Goal: Transaction & Acquisition: Purchase product/service

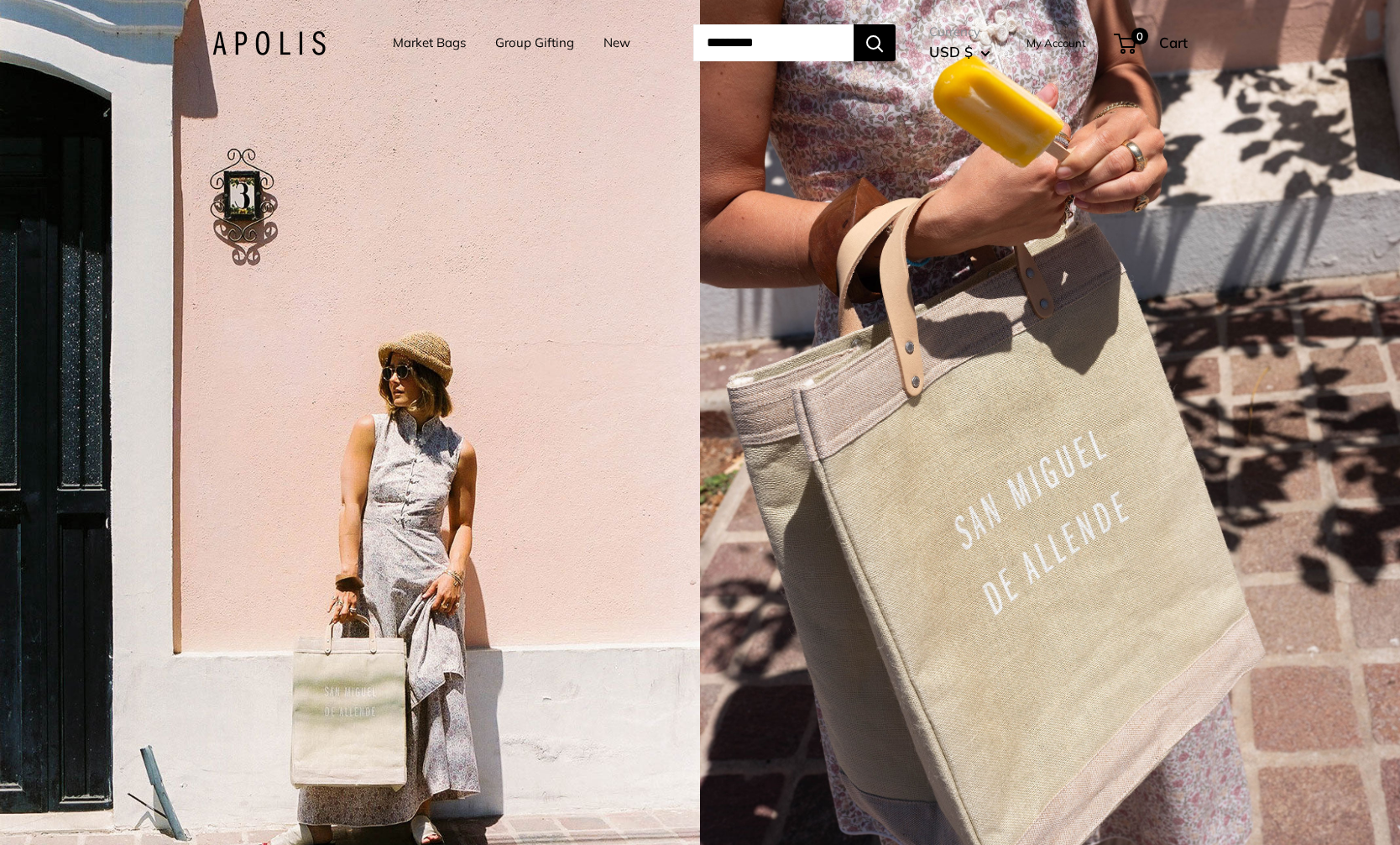
click at [396, 40] on link "Market Bags" at bounding box center [428, 42] width 73 height 24
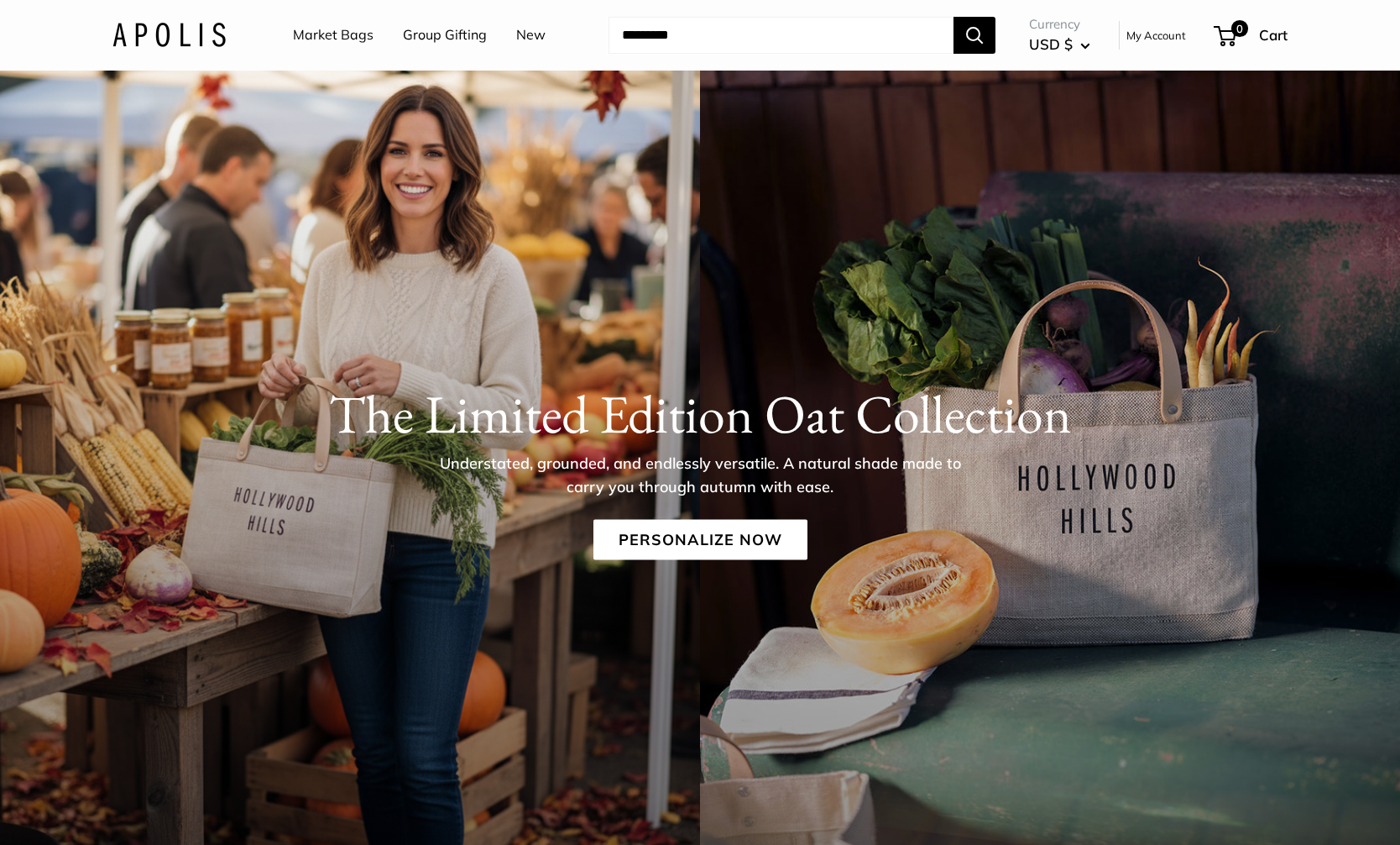
click at [201, 33] on img at bounding box center [168, 35] width 113 height 25
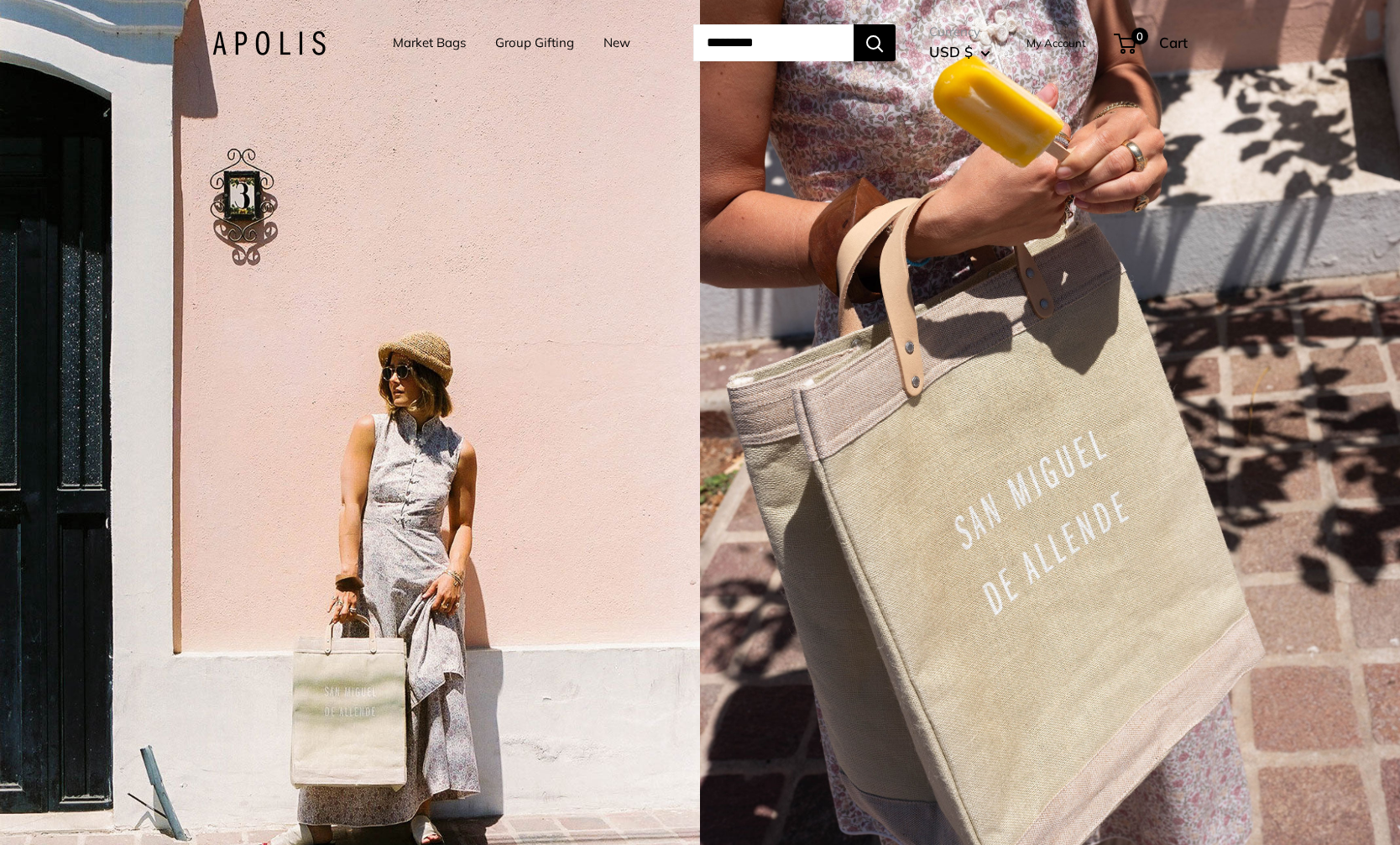
scroll to position [2, 0]
click at [412, 39] on link "Market Bags" at bounding box center [428, 42] width 73 height 24
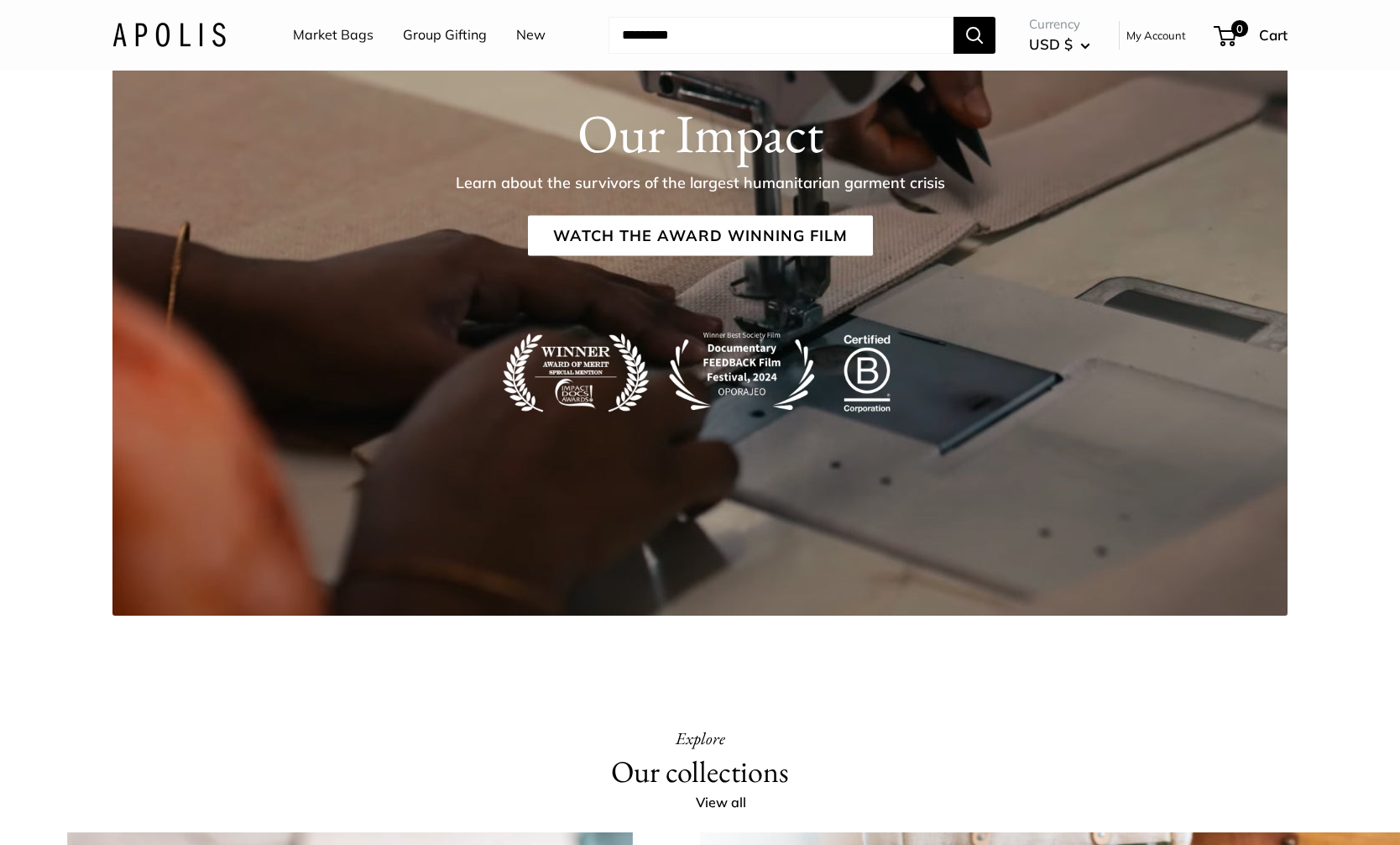
scroll to position [2975, 0]
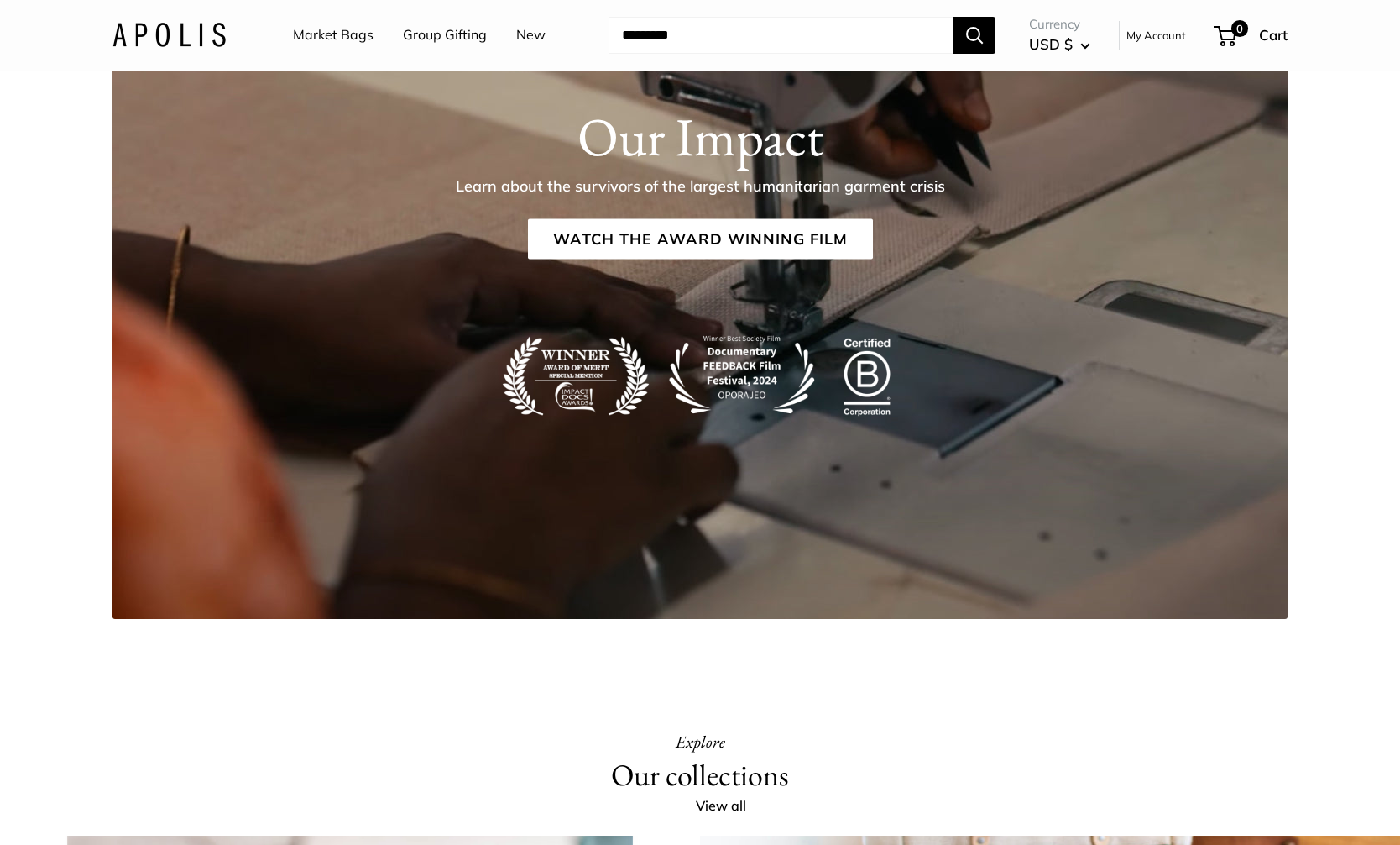
click at [435, 29] on link "Group Gifting" at bounding box center [445, 35] width 84 height 25
click at [336, 33] on link "Market Bags" at bounding box center [333, 35] width 81 height 25
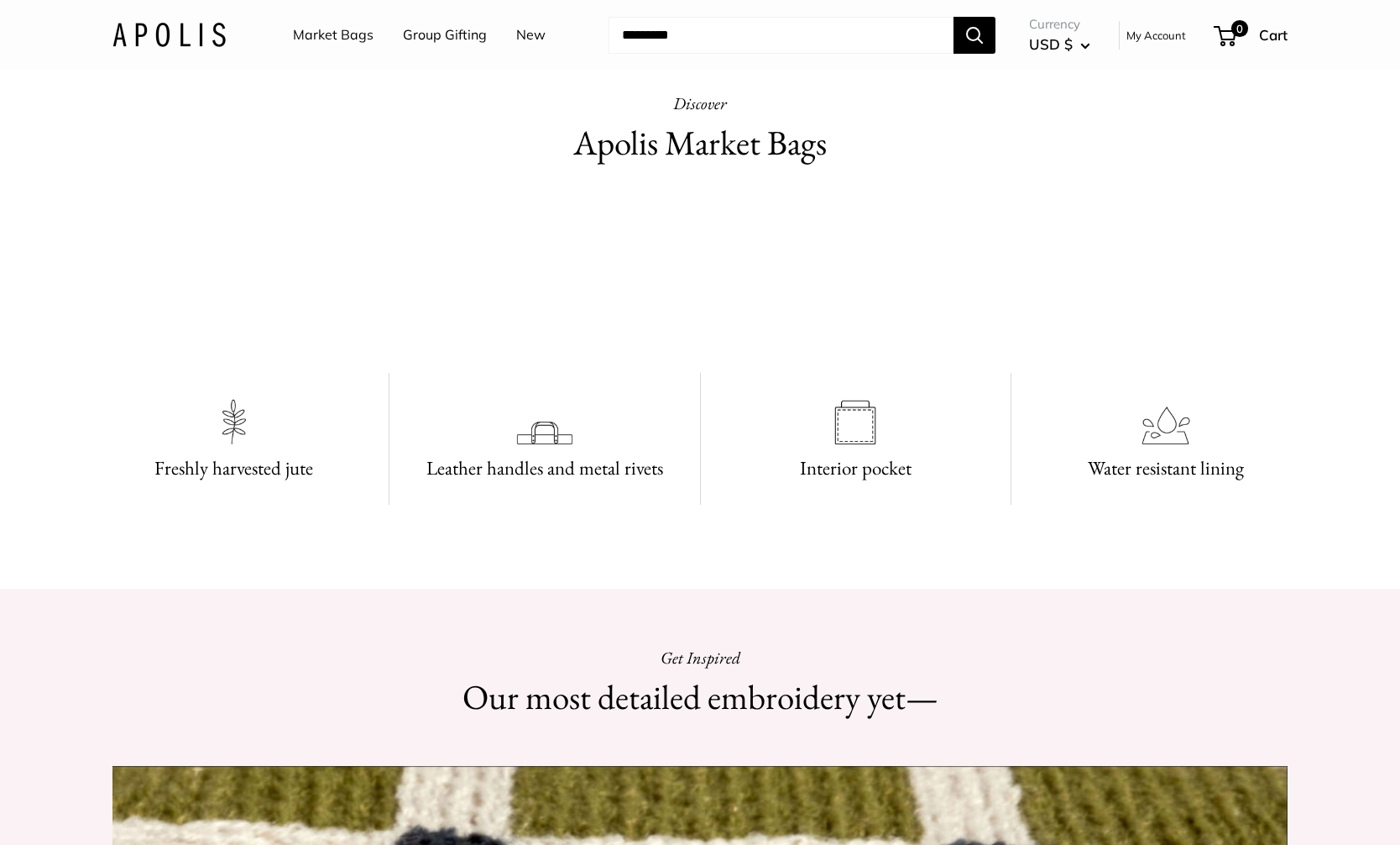
scroll to position [954, 0]
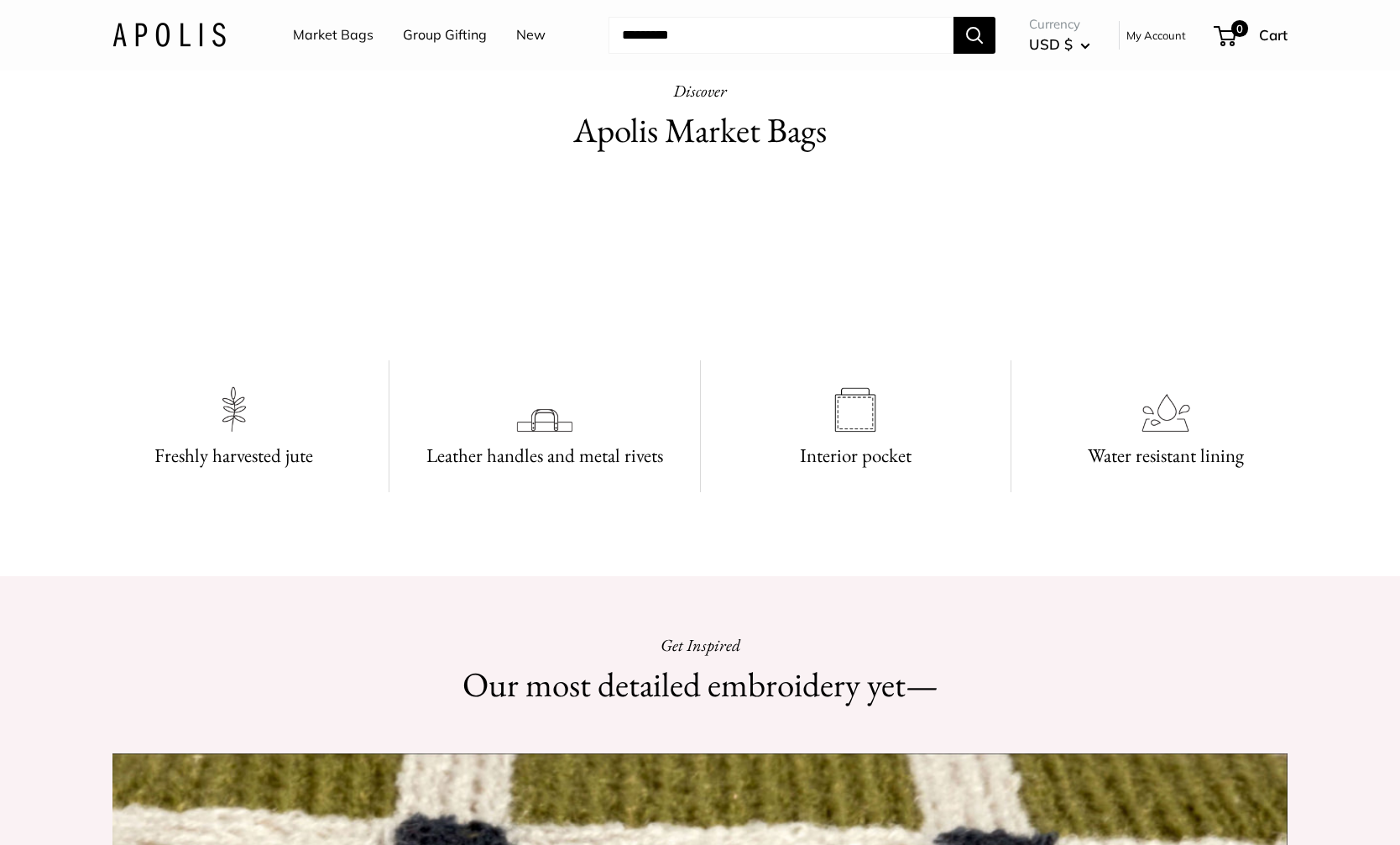
click at [625, 325] on video at bounding box center [699, 262] width 251 height 126
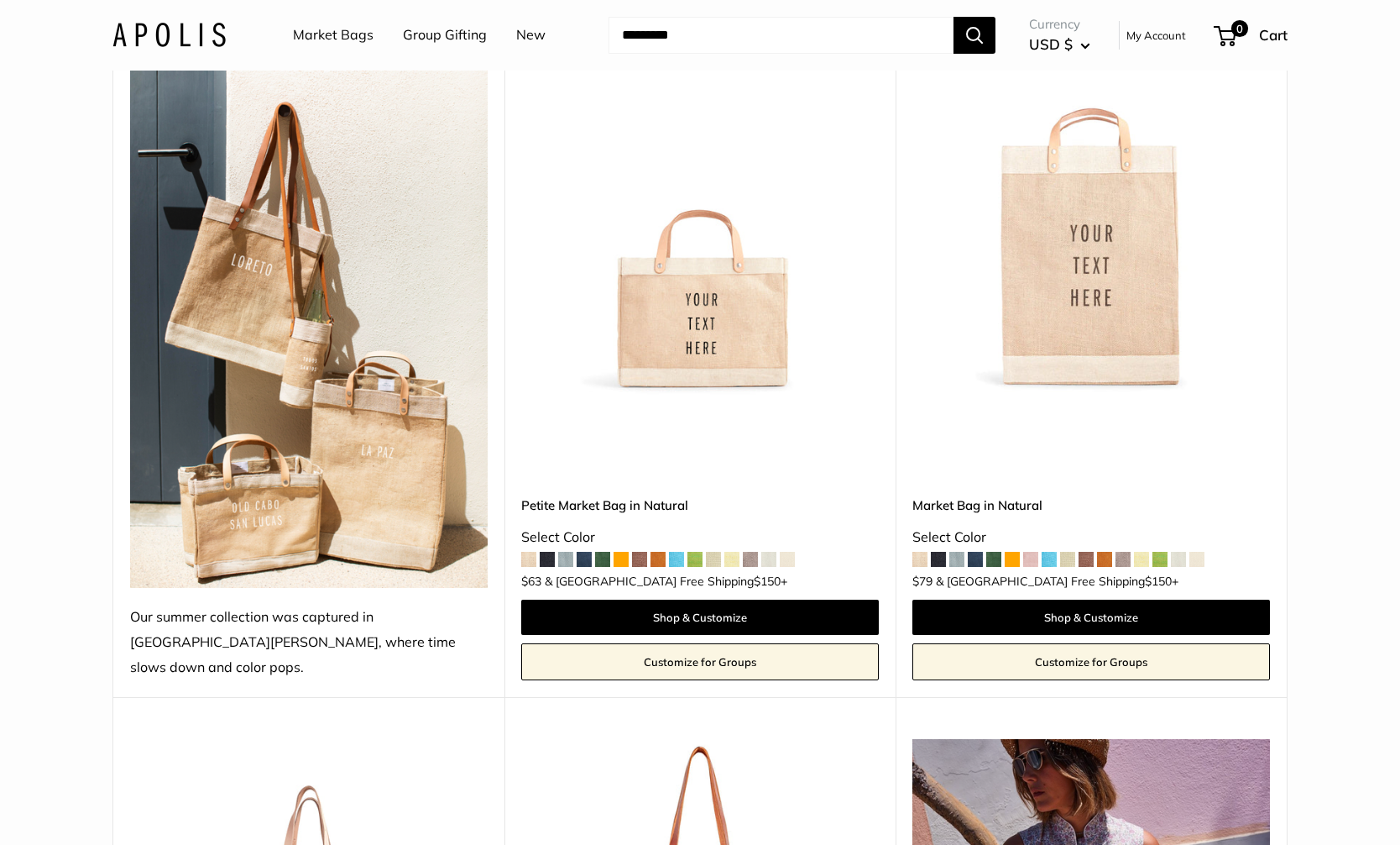
scroll to position [249, 0]
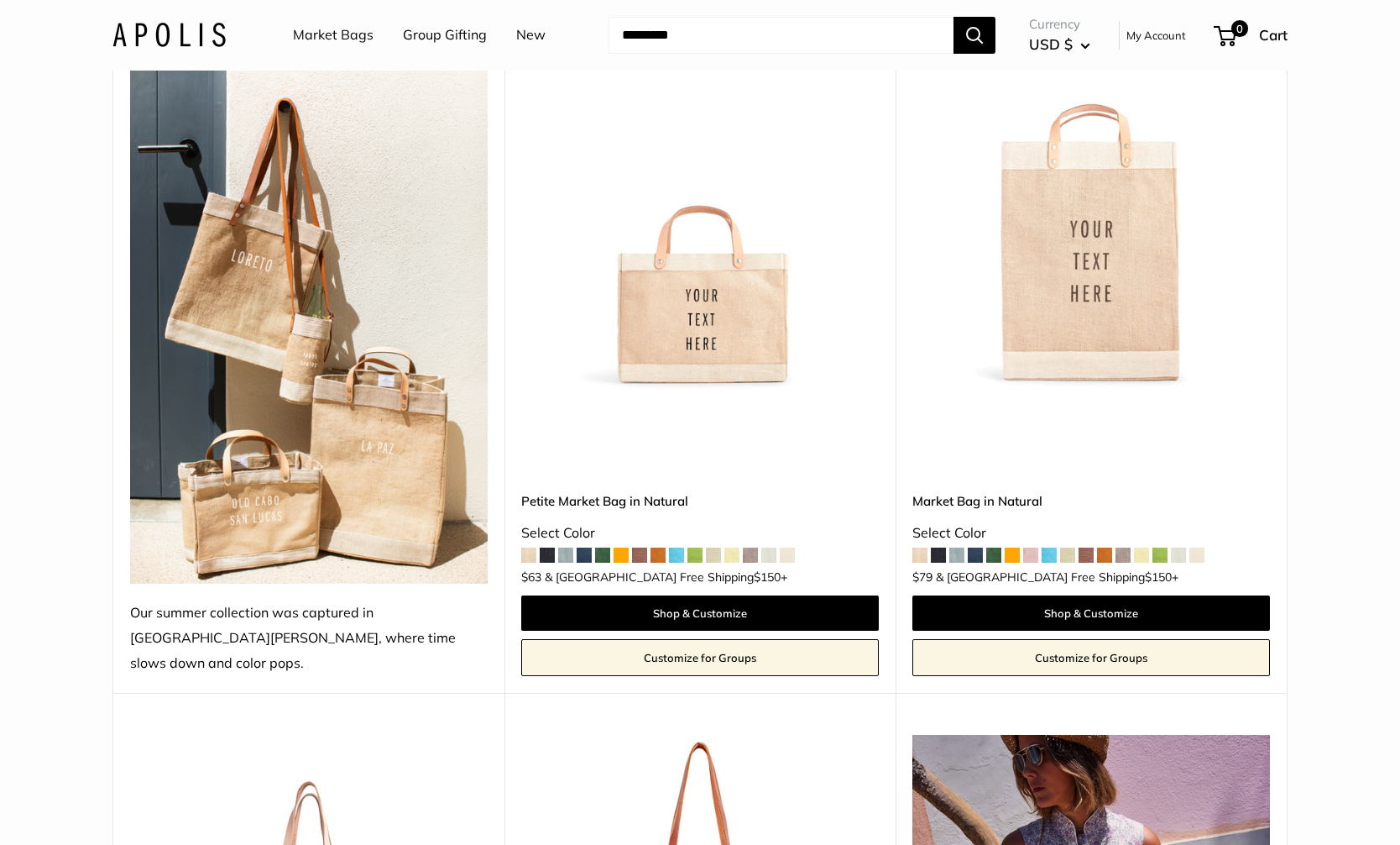
click at [0, 0] on img at bounding box center [0, 0] width 0 height 0
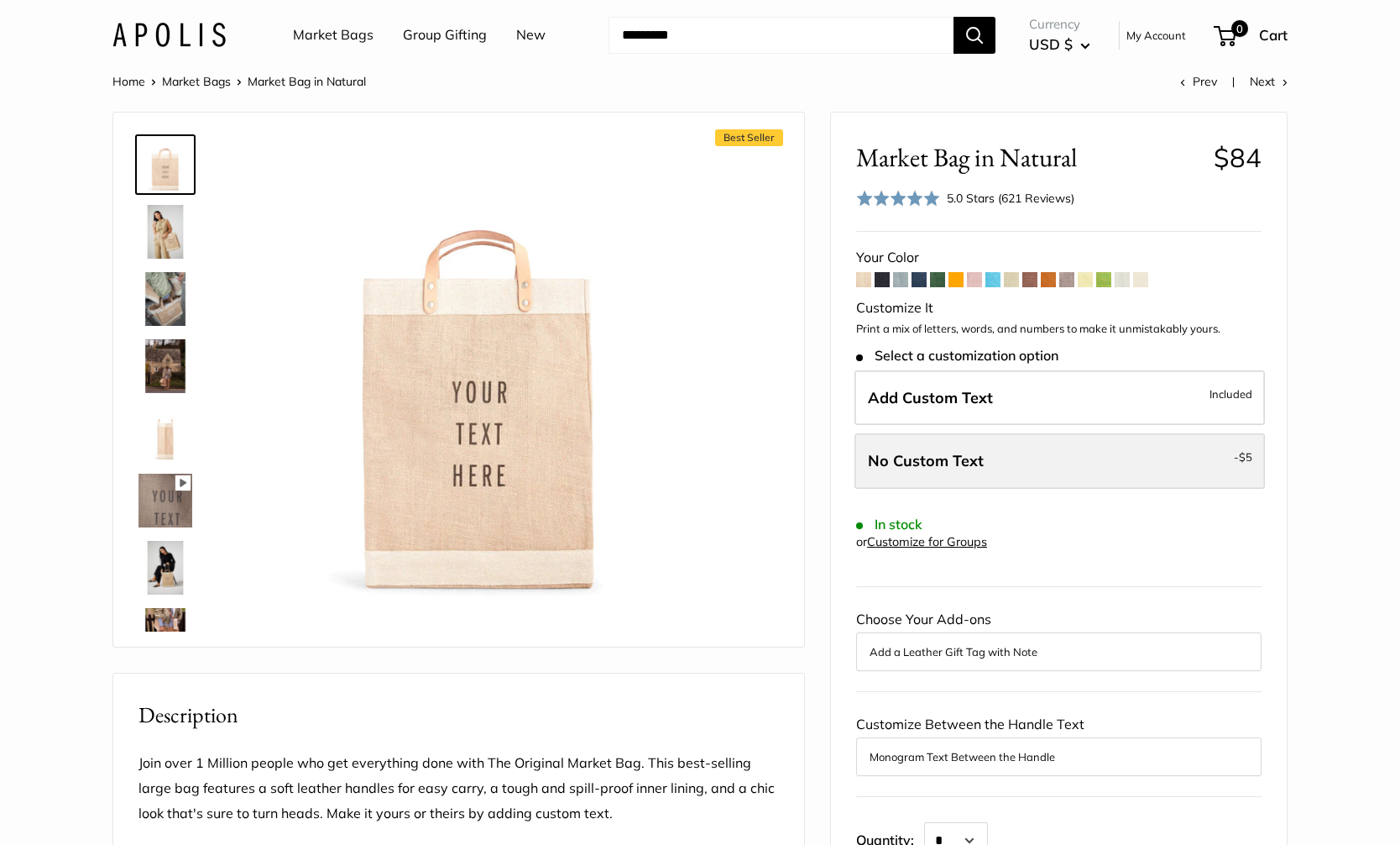
scroll to position [1, 0]
click at [865, 281] on span at bounding box center [863, 278] width 15 height 15
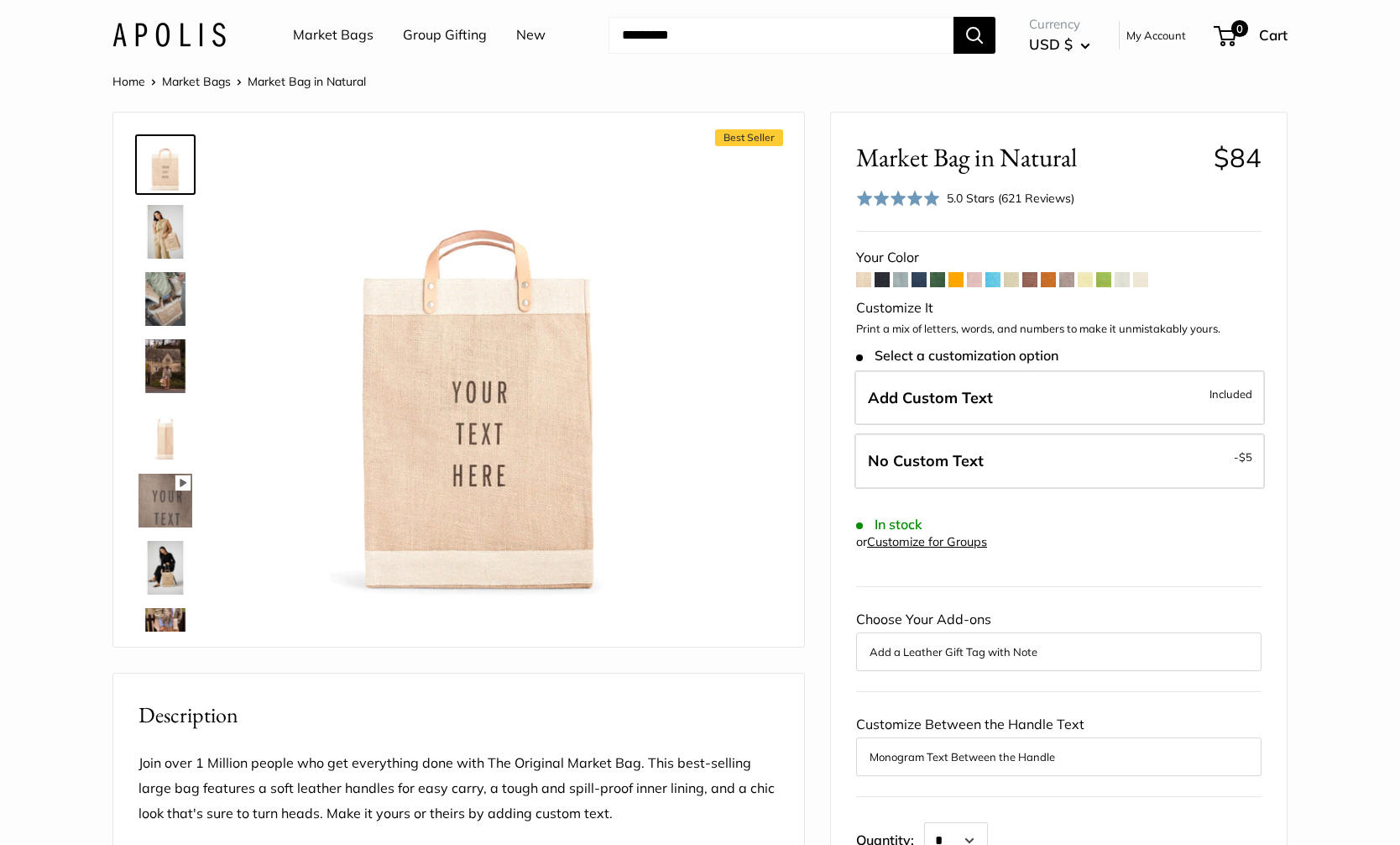
click at [217, 76] on link "Market Bags" at bounding box center [196, 81] width 69 height 15
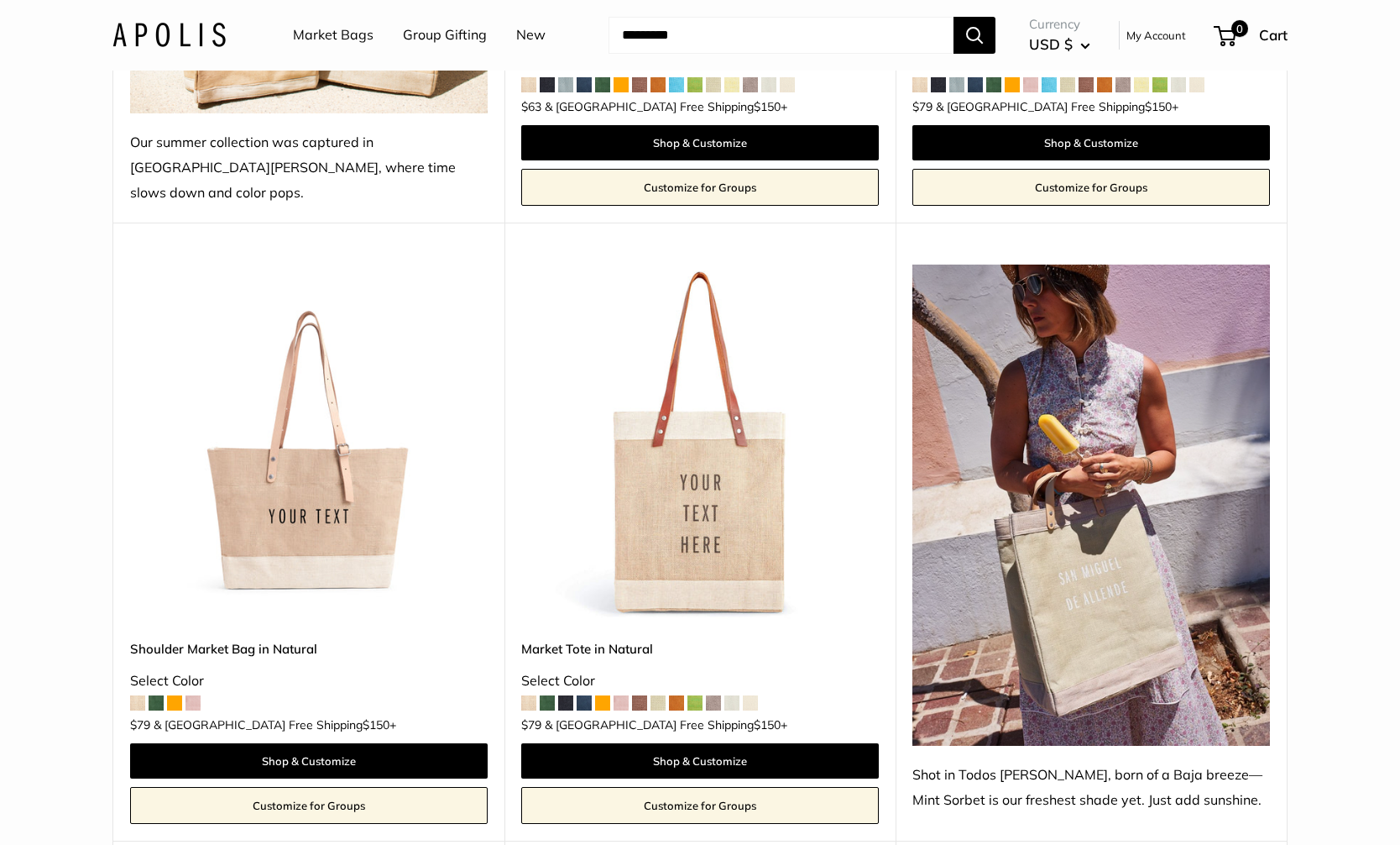
scroll to position [685, 0]
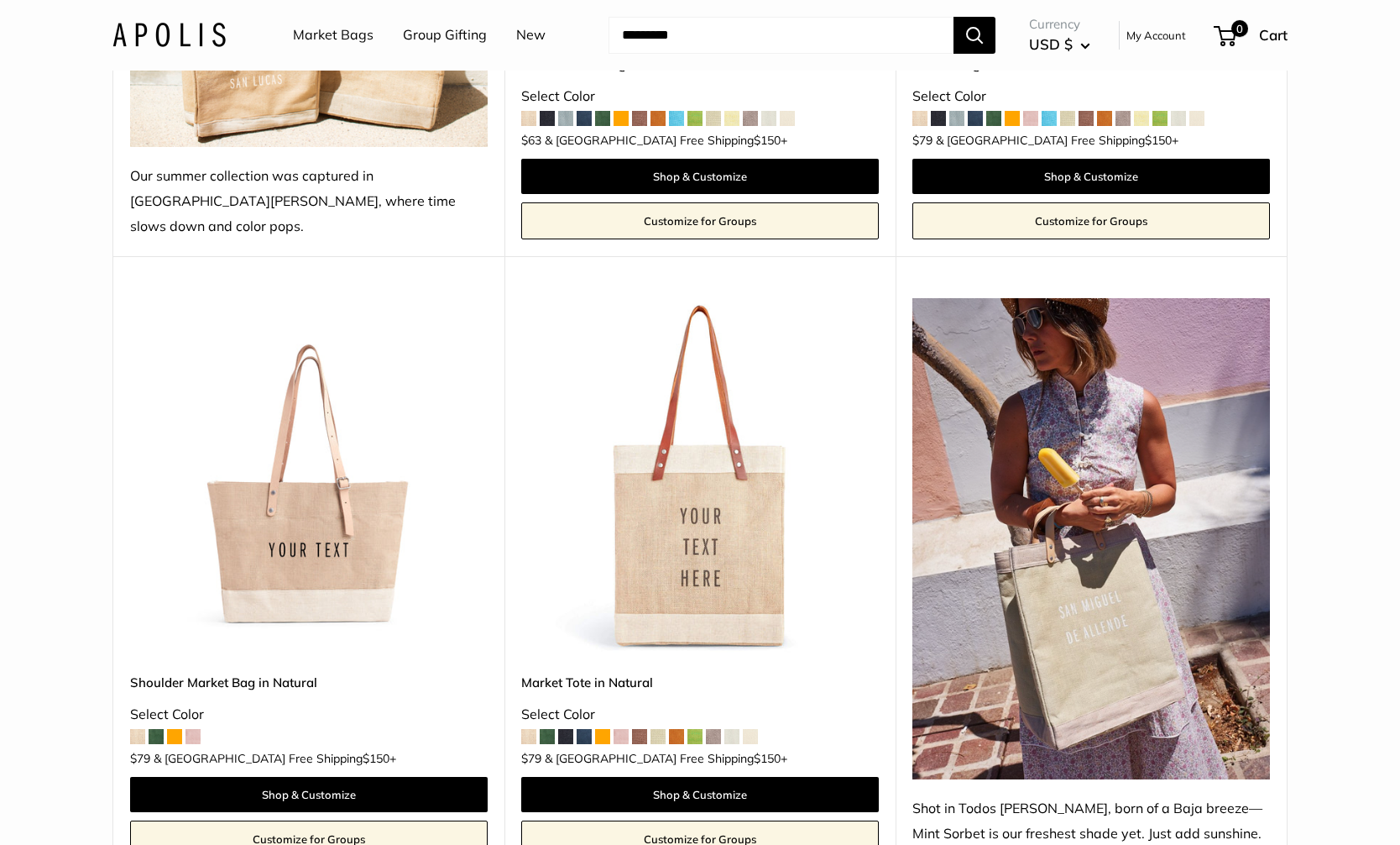
click at [0, 0] on img at bounding box center [0, 0] width 0 height 0
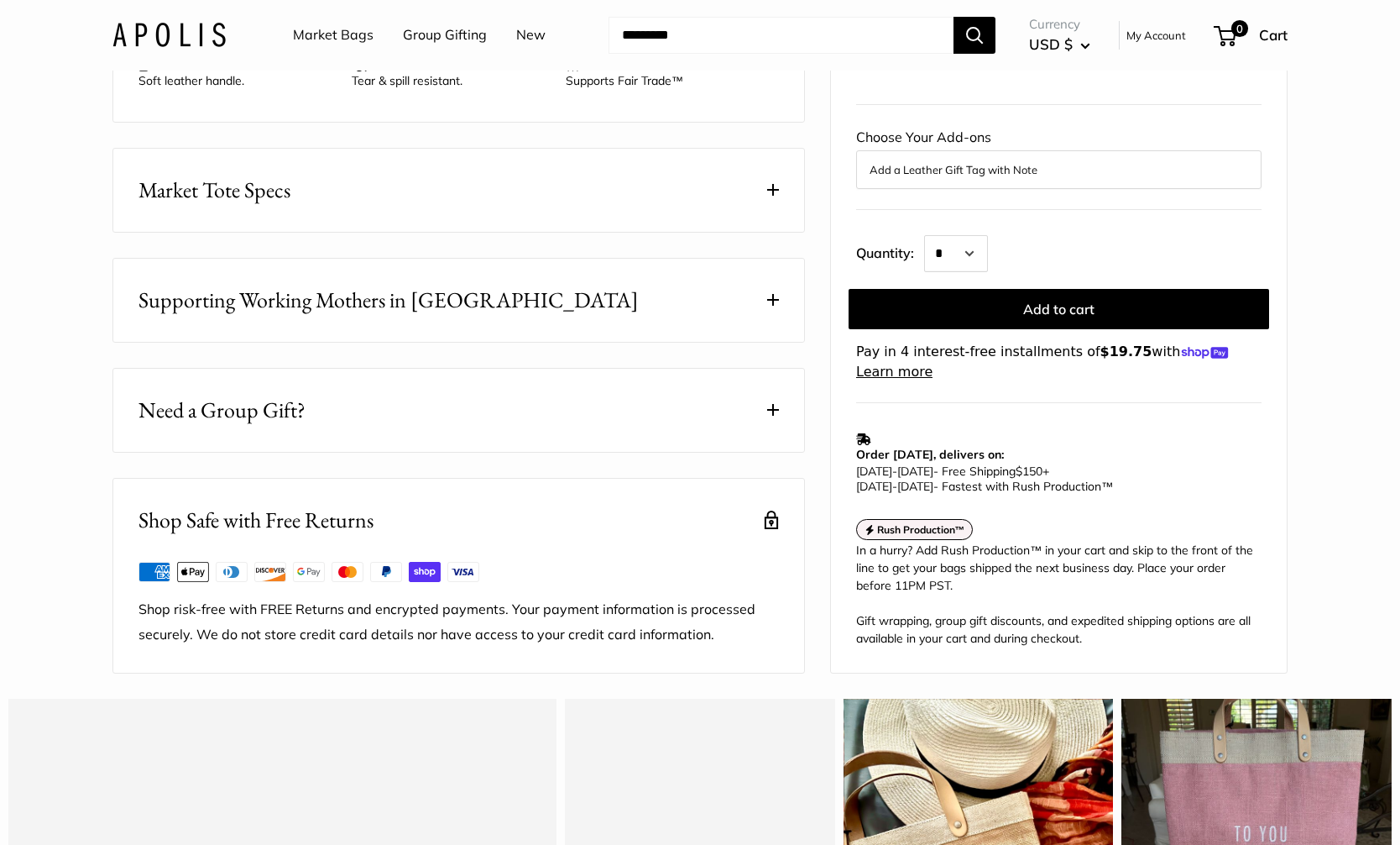
scroll to position [893, 0]
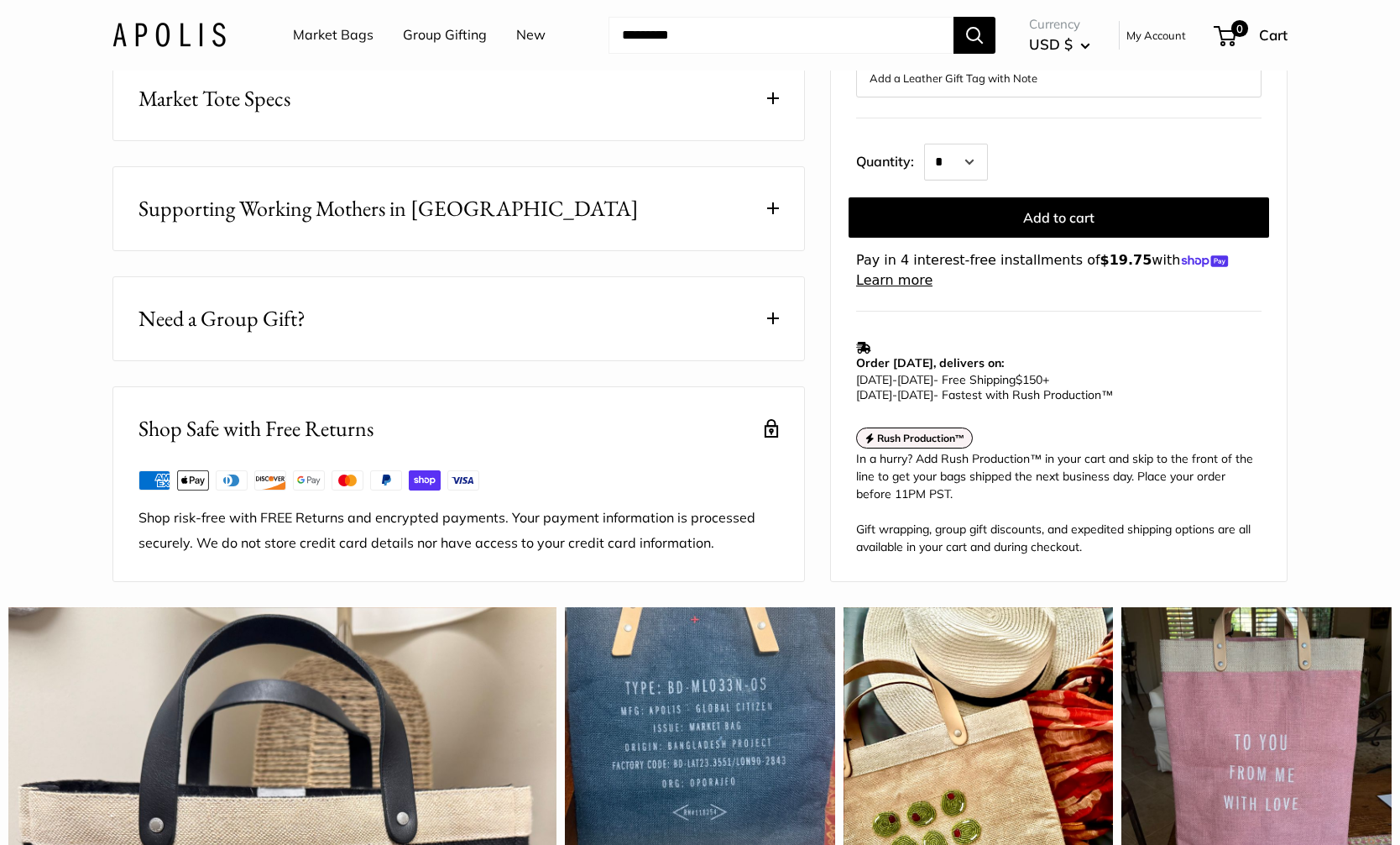
click at [804, 207] on div "Supporting Working Mothers in Bangladesh Did you know that your purchase helps …" at bounding box center [458, 209] width 692 height 85
click at [785, 221] on button "Supporting Working Mothers in Bangladesh" at bounding box center [458, 209] width 690 height 83
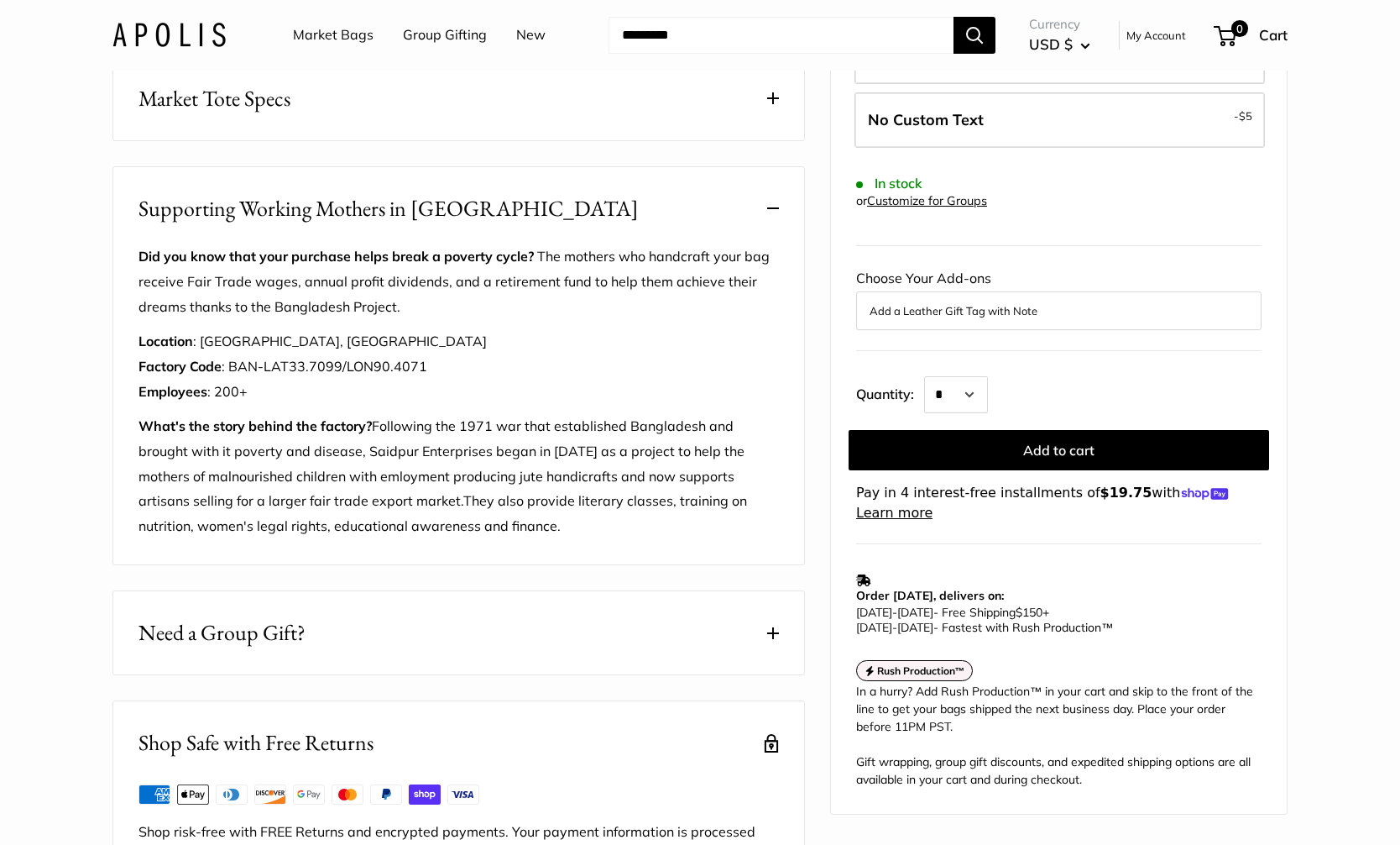
click at [778, 214] on span at bounding box center [772, 208] width 11 height 11
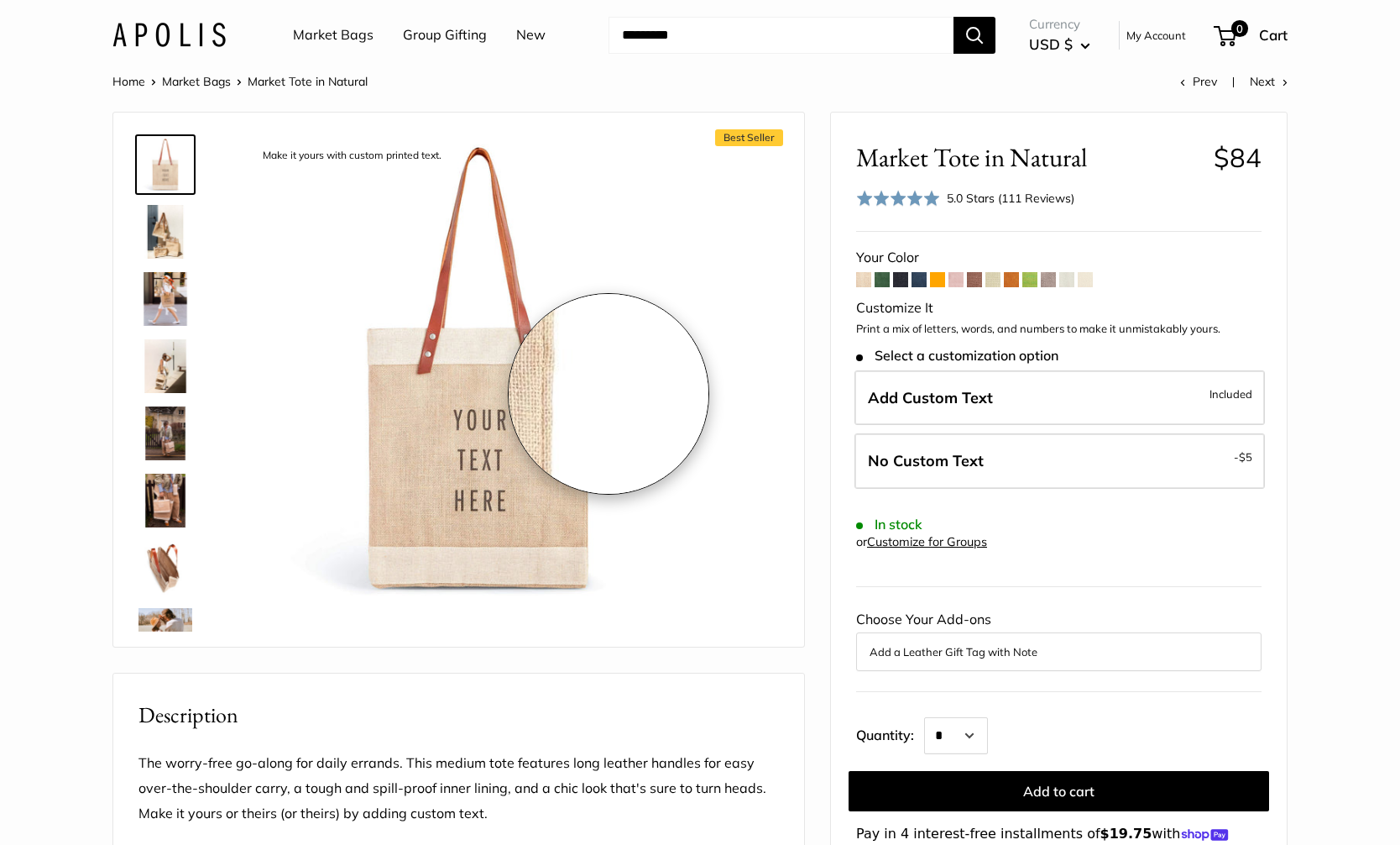
scroll to position [0, 0]
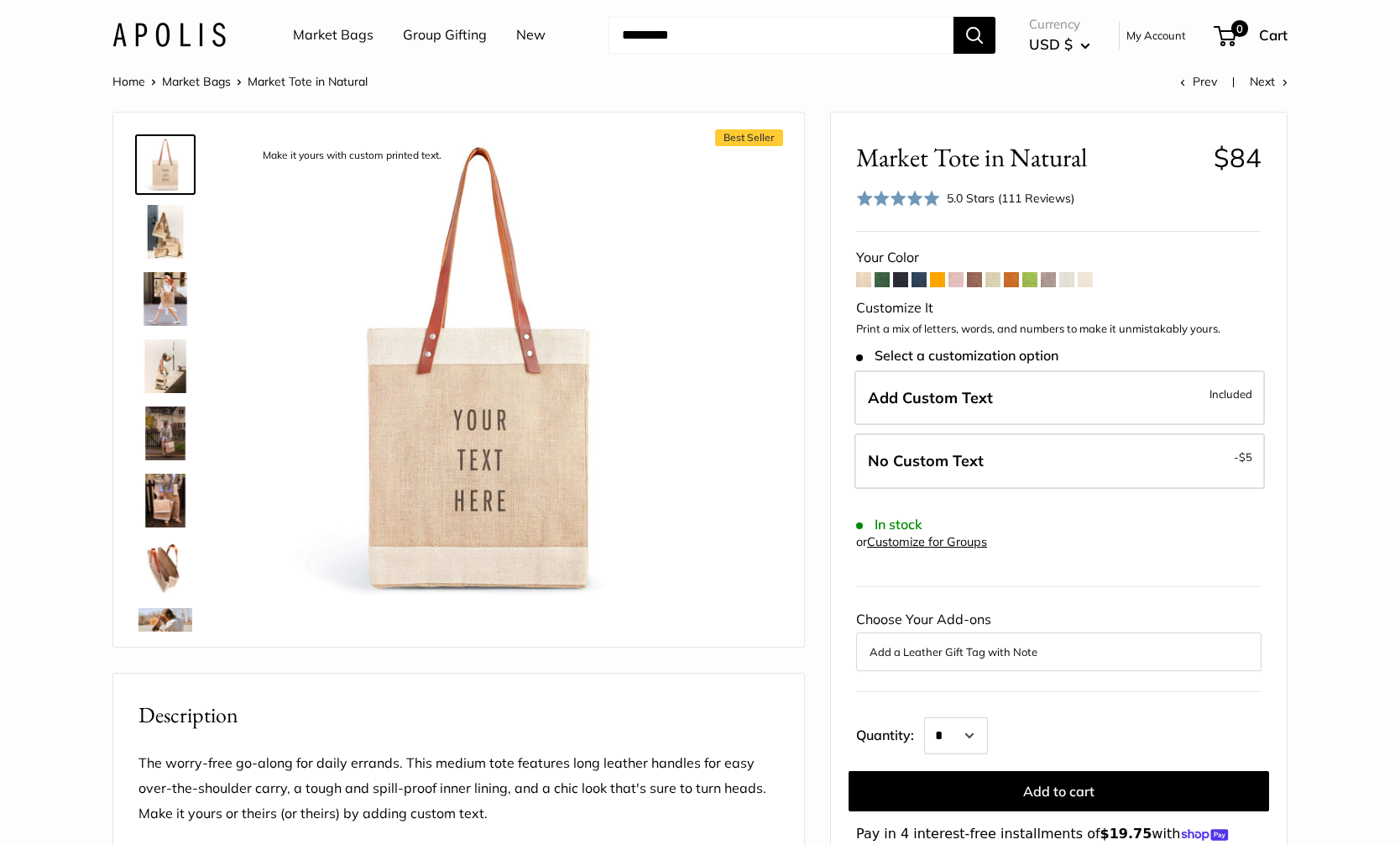
click at [206, 82] on link "Market Bags" at bounding box center [196, 81] width 69 height 15
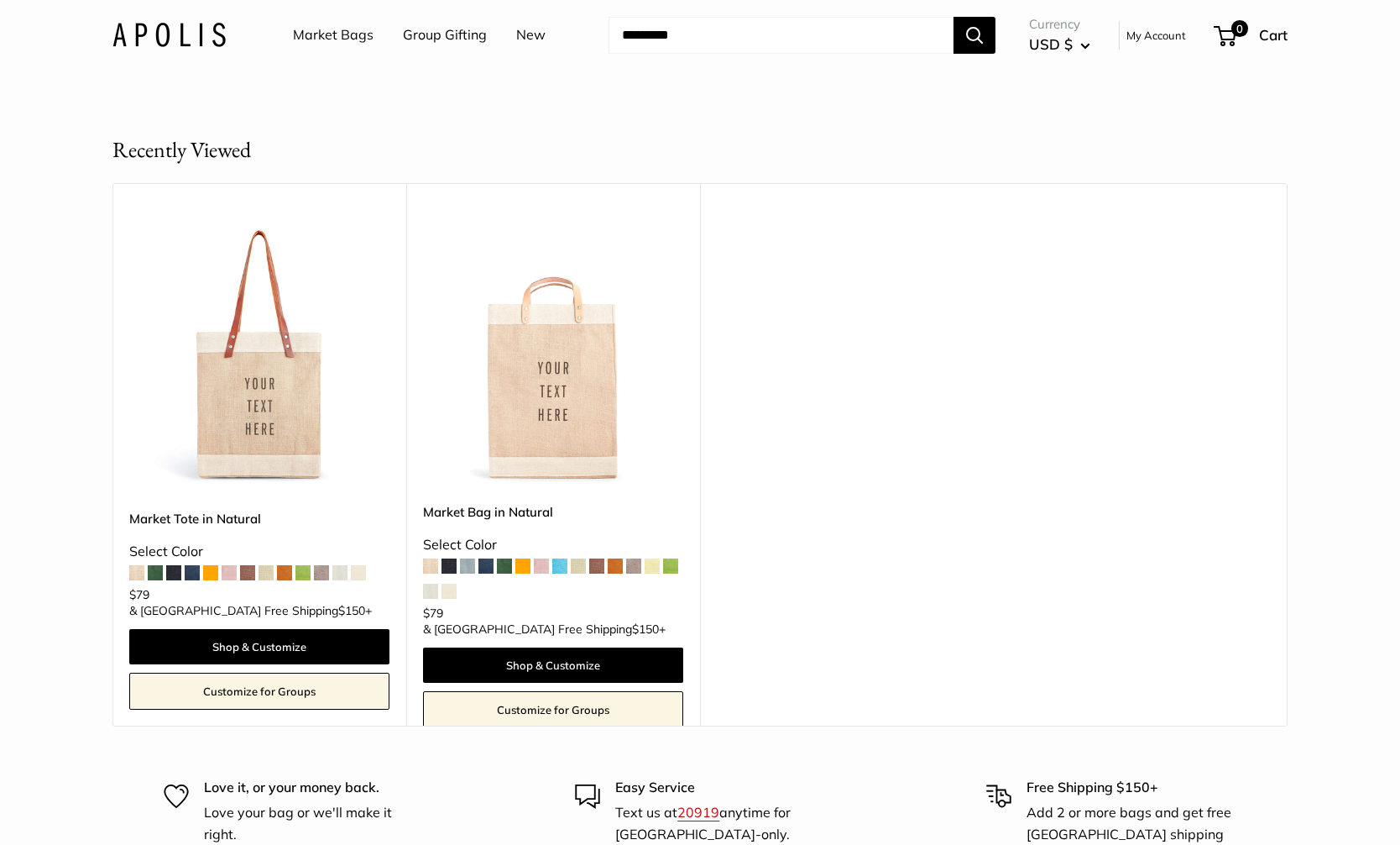
scroll to position [9937, 0]
